Goal: Task Accomplishment & Management: Manage account settings

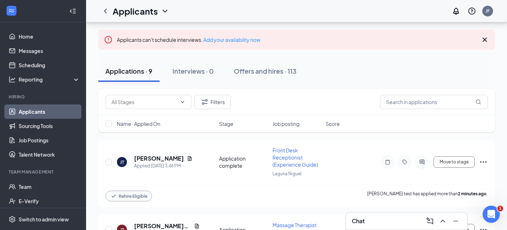
scroll to position [27, 0]
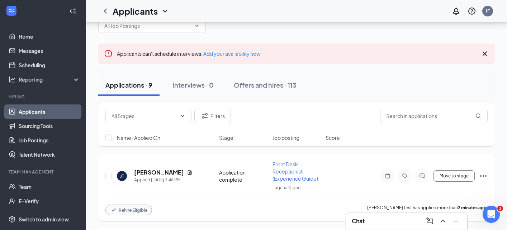
click at [481, 175] on icon "Ellipses" at bounding box center [483, 176] width 9 height 9
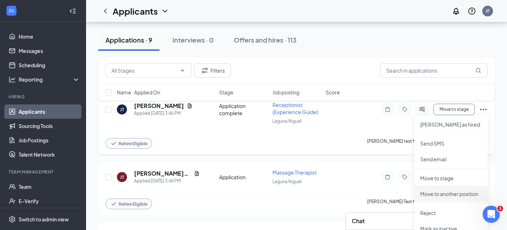
scroll to position [146, 0]
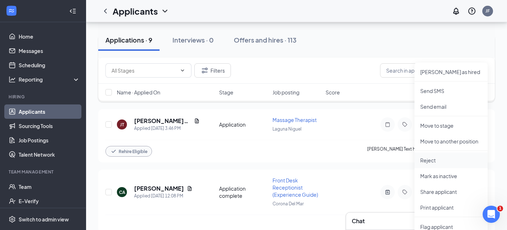
click at [438, 159] on p "Reject" at bounding box center [451, 160] width 62 height 7
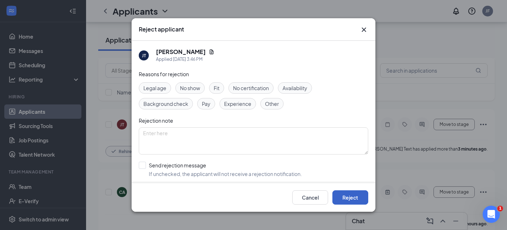
click at [356, 197] on button "Reject" at bounding box center [350, 198] width 36 height 14
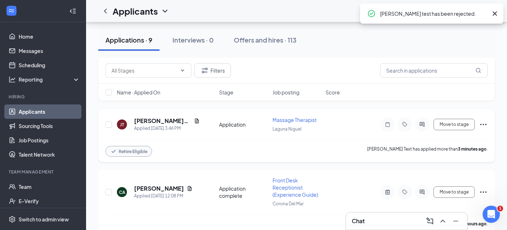
click at [481, 120] on icon "Ellipses" at bounding box center [483, 124] width 9 height 9
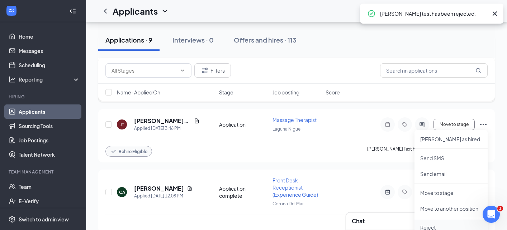
click at [429, 226] on p "Reject" at bounding box center [451, 227] width 62 height 7
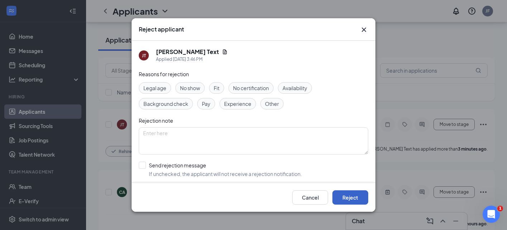
click at [349, 198] on button "Reject" at bounding box center [350, 198] width 36 height 14
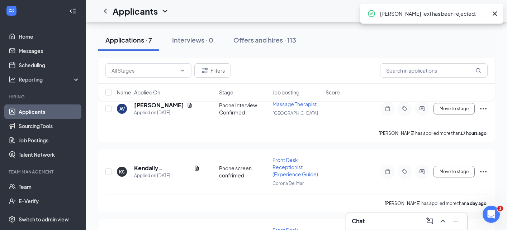
scroll to position [425, 0]
